Goal: Task Accomplishment & Management: Use online tool/utility

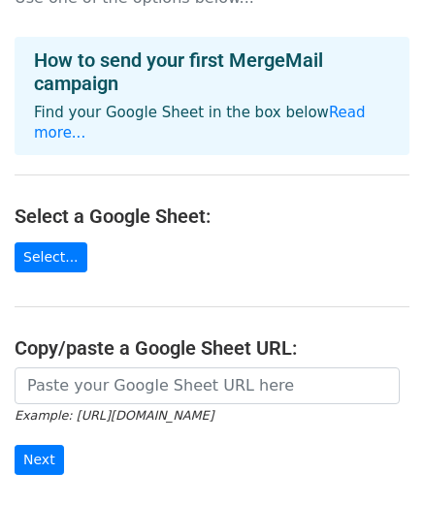
scroll to position [93, 0]
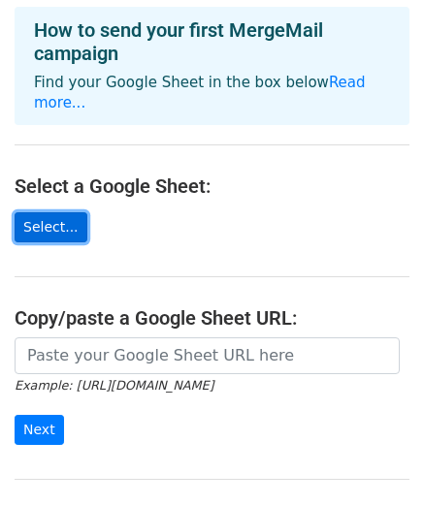
click at [64, 213] on link "Select..." at bounding box center [51, 227] width 73 height 30
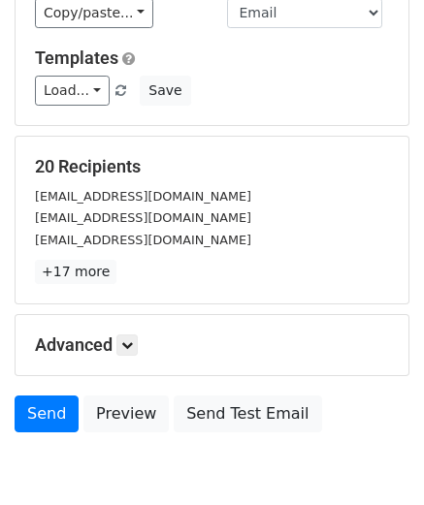
scroll to position [239, 0]
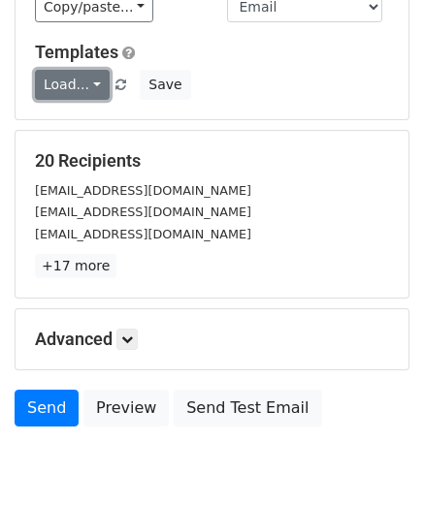
click at [88, 88] on link "Load..." at bounding box center [72, 85] width 75 height 30
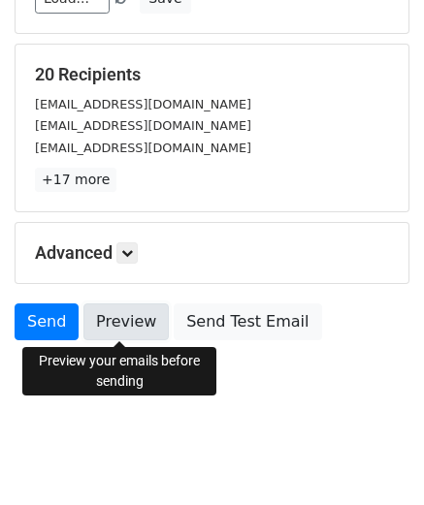
click at [113, 311] on link "Preview" at bounding box center [125, 322] width 85 height 37
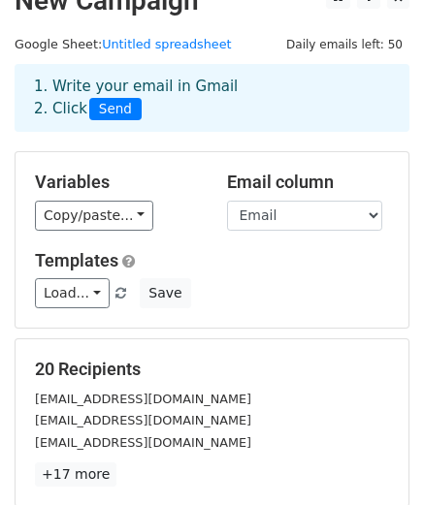
scroll to position [23, 0]
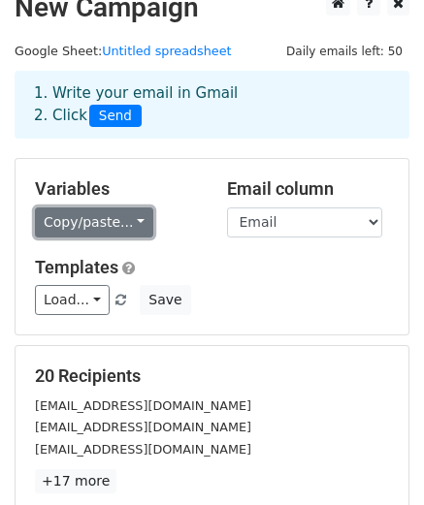
click at [97, 231] on link "Copy/paste..." at bounding box center [94, 223] width 118 height 30
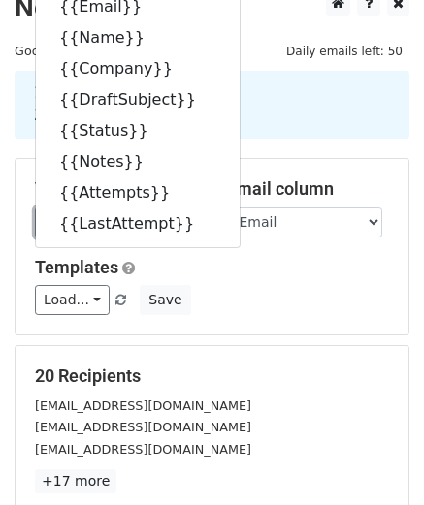
scroll to position [0, 0]
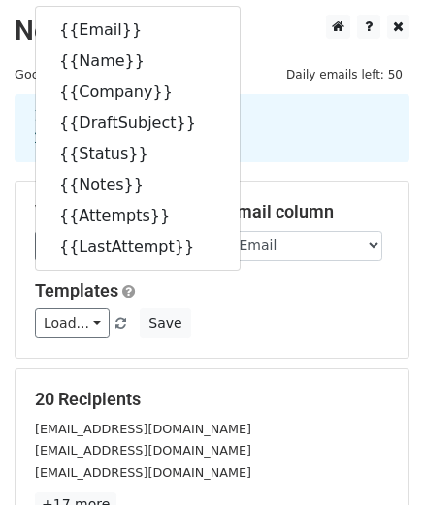
click at [276, 288] on h5 "Templates" at bounding box center [212, 290] width 354 height 21
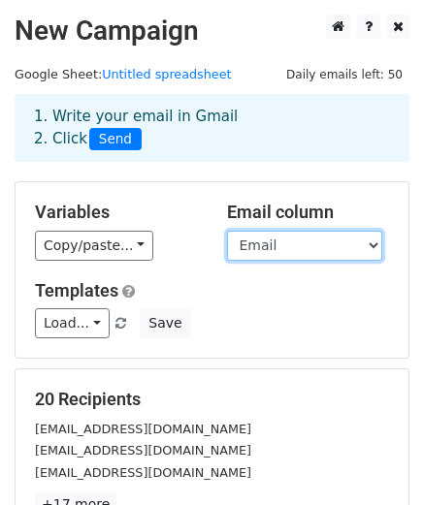
click at [260, 246] on select "Email Name Company DraftSubject Status Notes Attempts LastAttempt" at bounding box center [304, 246] width 155 height 30
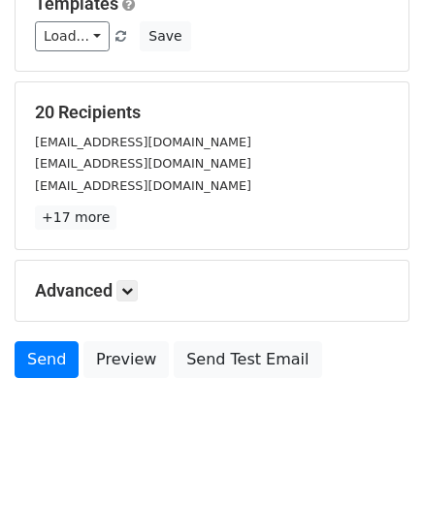
scroll to position [326, 0]
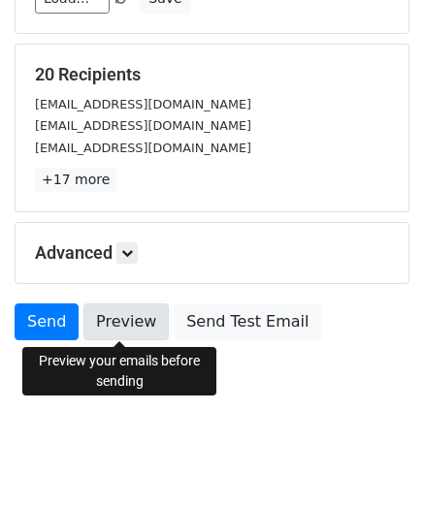
click at [125, 329] on link "Preview" at bounding box center [125, 322] width 85 height 37
click at [122, 322] on link "Preview" at bounding box center [125, 322] width 85 height 37
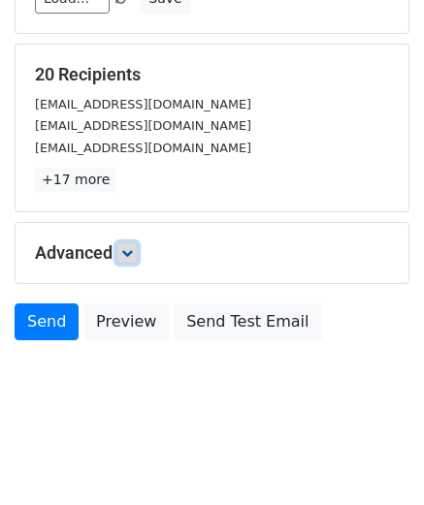
click at [133, 250] on icon at bounding box center [127, 253] width 12 height 12
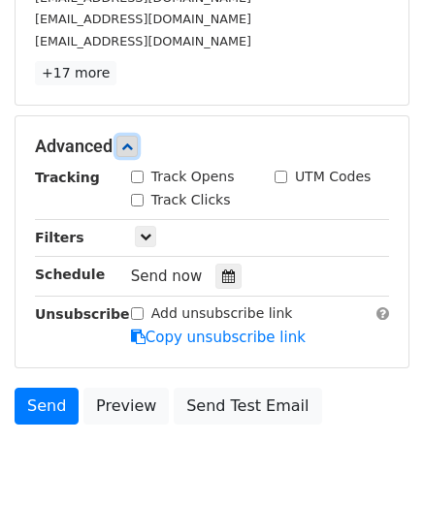
scroll to position [445, 0]
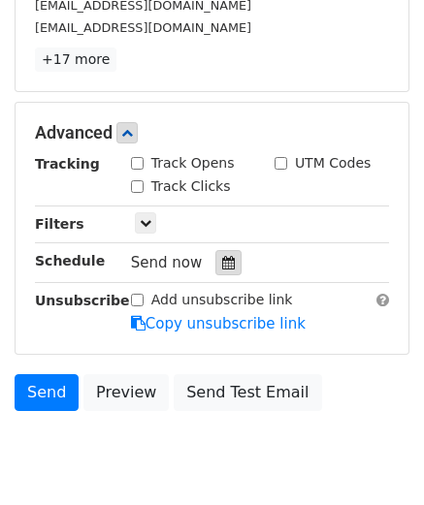
click at [219, 274] on div at bounding box center [228, 262] width 26 height 25
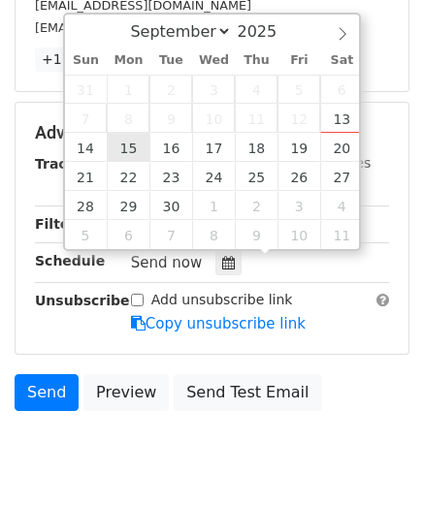
type input "2025-09-15 12:00"
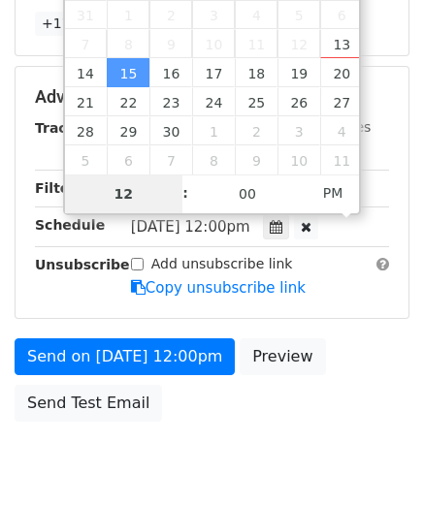
scroll to position [480, 0]
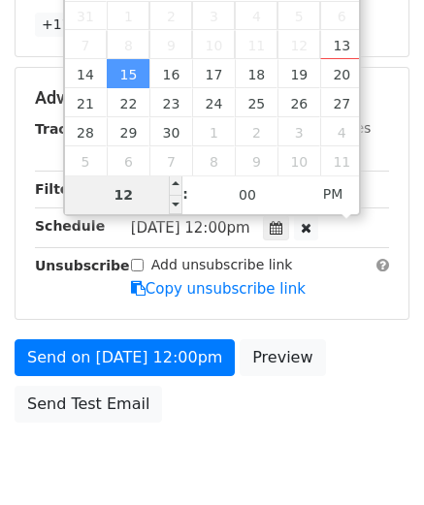
type input "8"
type input "2025-09-15 08:00"
type input "08"
click at [338, 200] on span "PM" at bounding box center [333, 194] width 53 height 39
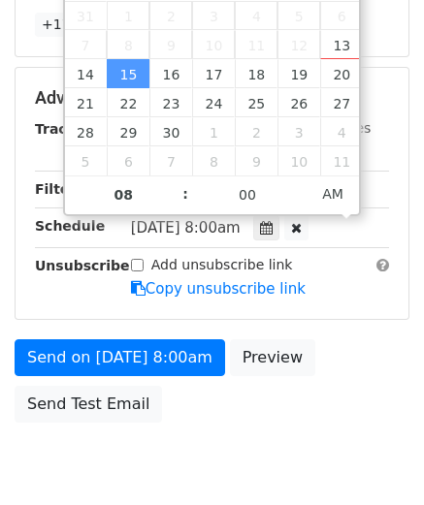
click at [351, 357] on div "Send on Sep 15 at 8:00am Preview Send Test Email" at bounding box center [212, 385] width 424 height 93
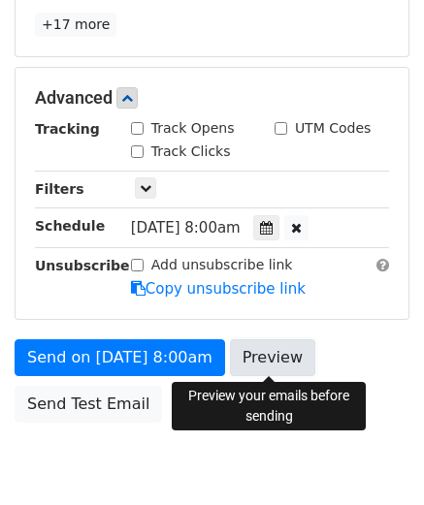
click at [264, 348] on link "Preview" at bounding box center [272, 357] width 85 height 37
click at [273, 368] on link "Preview" at bounding box center [272, 357] width 85 height 37
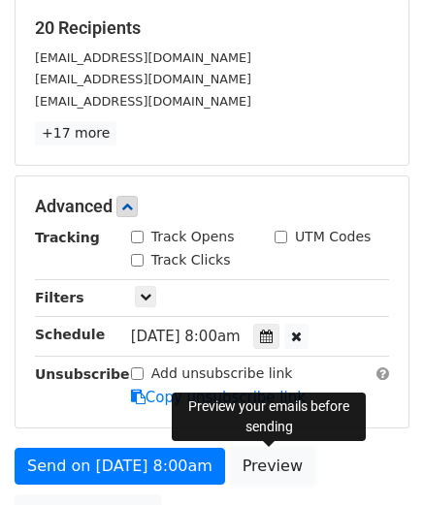
scroll to position [358, 0]
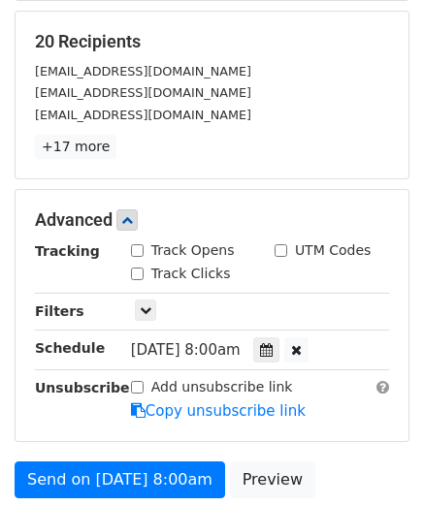
click at [137, 250] on input "Track Opens" at bounding box center [137, 250] width 13 height 13
checkbox input "true"
click at [140, 275] on input "Track Clicks" at bounding box center [137, 274] width 13 height 13
checkbox input "true"
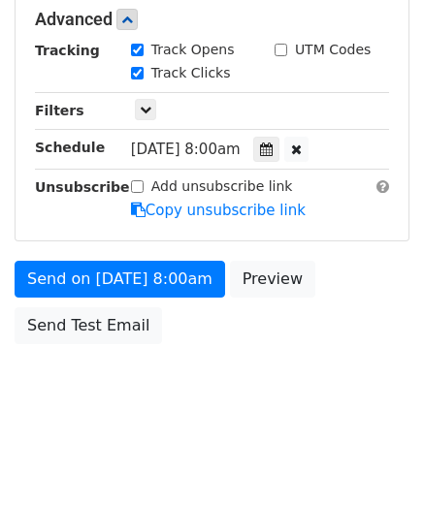
scroll to position [563, 0]
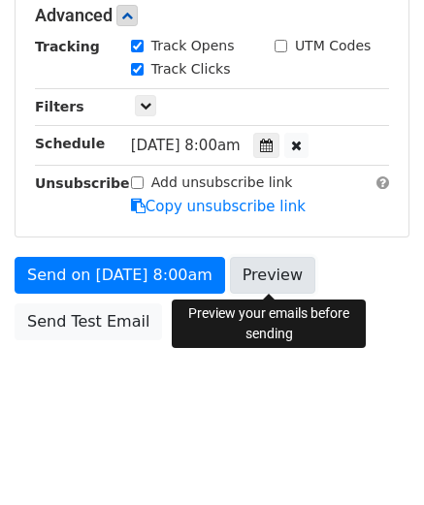
click at [261, 285] on link "Preview" at bounding box center [272, 275] width 85 height 37
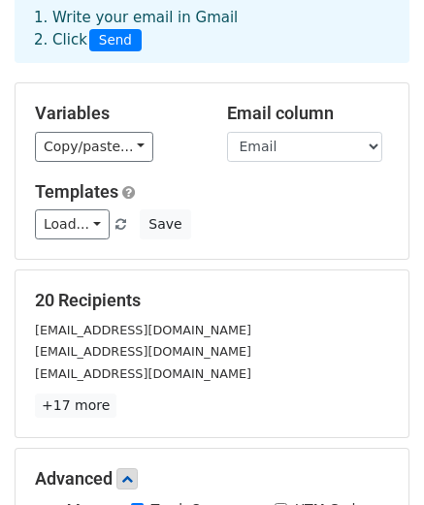
scroll to position [93, 0]
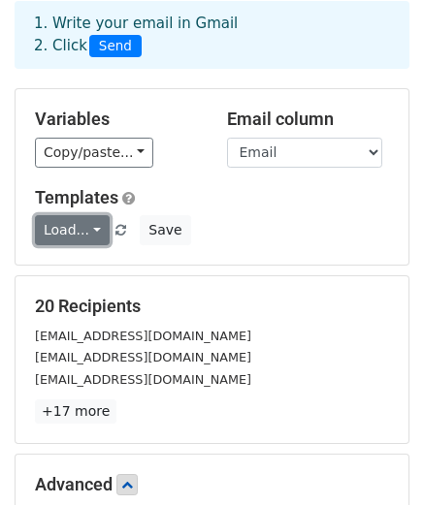
click at [90, 234] on link "Load..." at bounding box center [72, 230] width 75 height 30
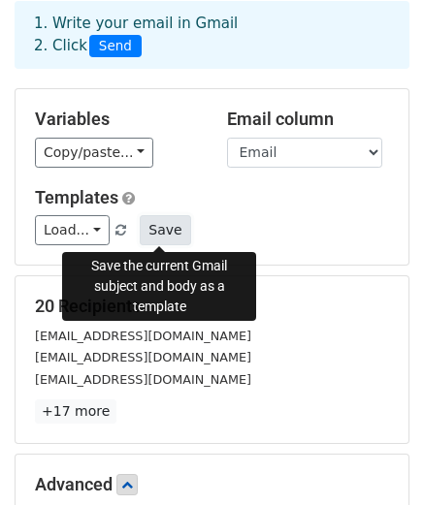
click at [162, 236] on button "Save" at bounding box center [165, 230] width 50 height 30
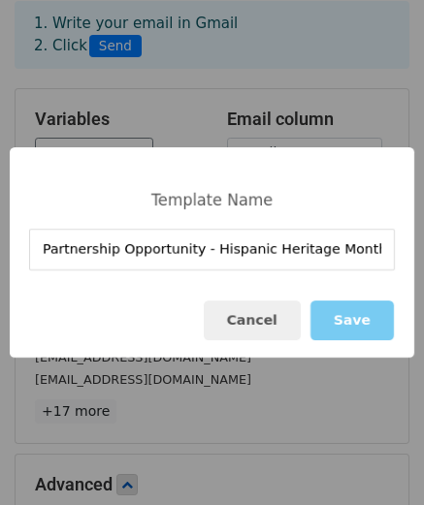
type input "Partnership Opportunity - Hispanic Heritage Month"
click at [353, 330] on button "Save" at bounding box center [351, 321] width 83 height 40
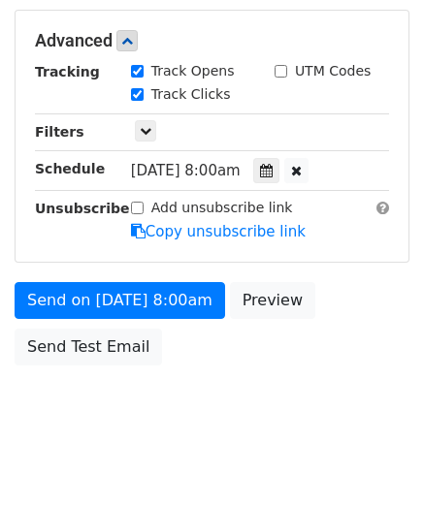
scroll to position [563, 0]
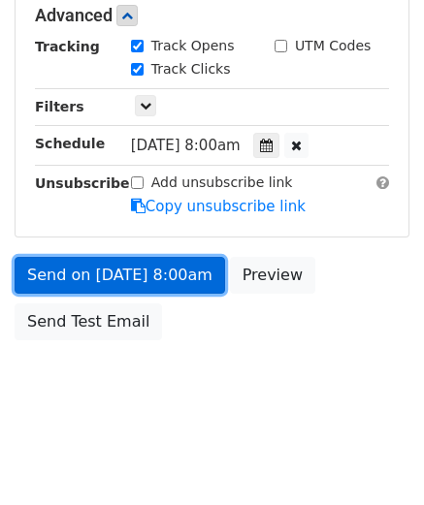
click at [160, 277] on link "Send on Sep 15 at 8:00am" at bounding box center [120, 275] width 210 height 37
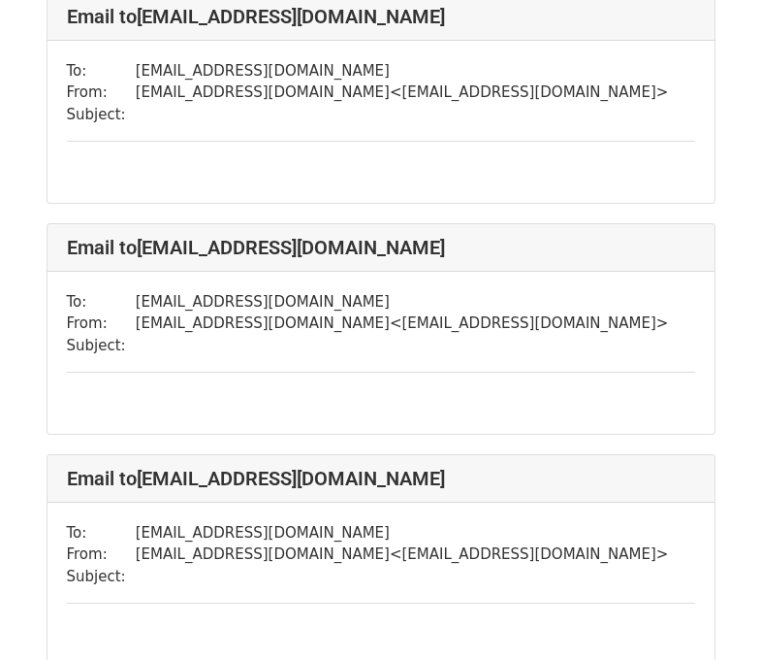
scroll to position [732, 0]
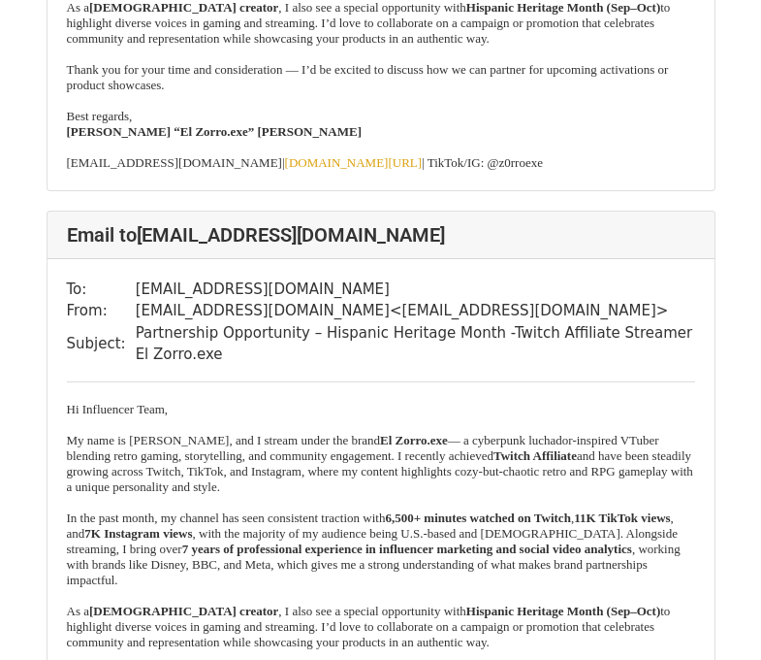
scroll to position [3068, 0]
